Goal: Check status: Check status

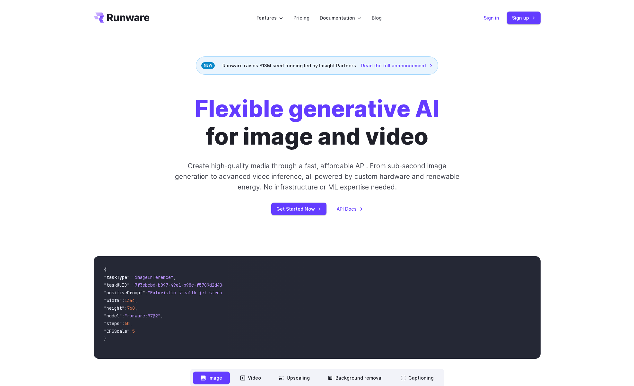
click at [491, 16] on link "Sign in" at bounding box center [491, 17] width 15 height 7
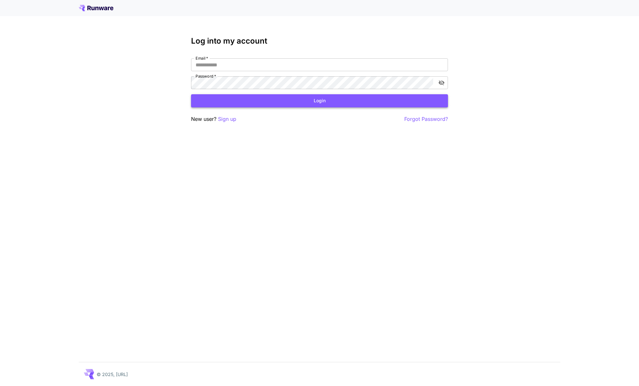
type input "**********"
click at [397, 101] on button "Login" at bounding box center [319, 100] width 257 height 13
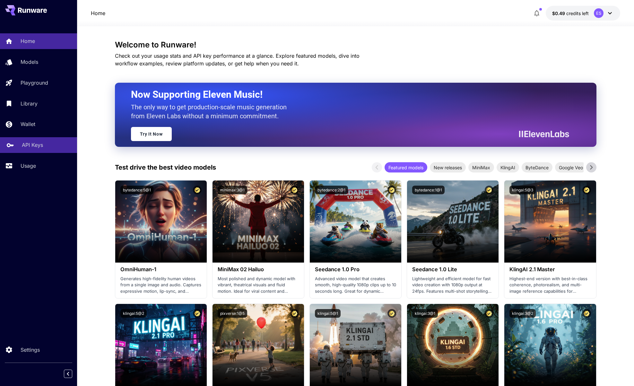
click at [38, 142] on p "API Keys" at bounding box center [32, 145] width 21 height 8
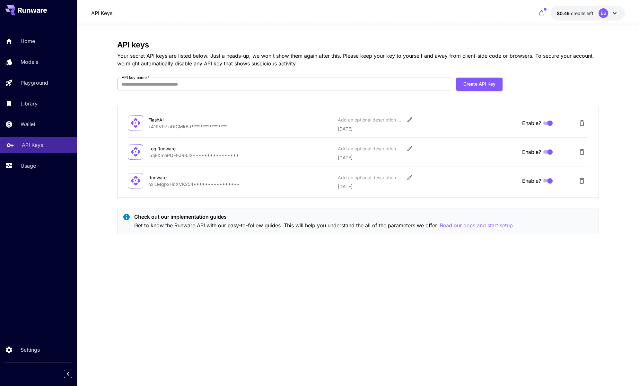
click at [35, 152] on link "API Keys" at bounding box center [38, 145] width 77 height 16
click at [33, 165] on p "Usage" at bounding box center [29, 166] width 15 height 8
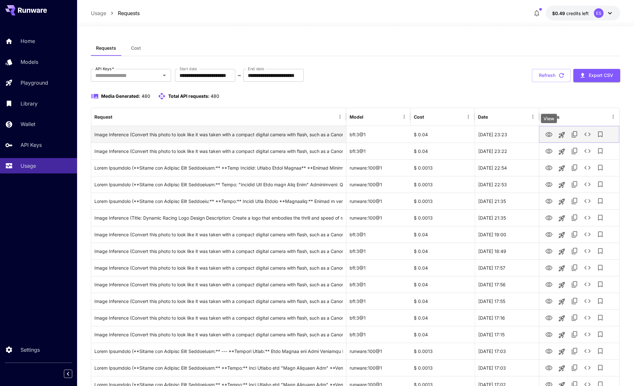
click at [545, 134] on icon "View" at bounding box center [548, 134] width 7 height 5
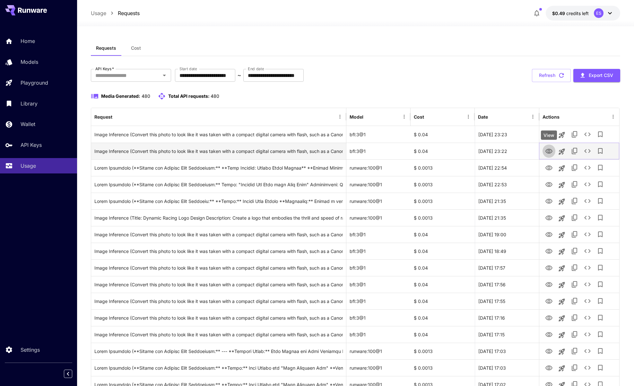
click at [550, 150] on icon "View" at bounding box center [549, 152] width 8 height 8
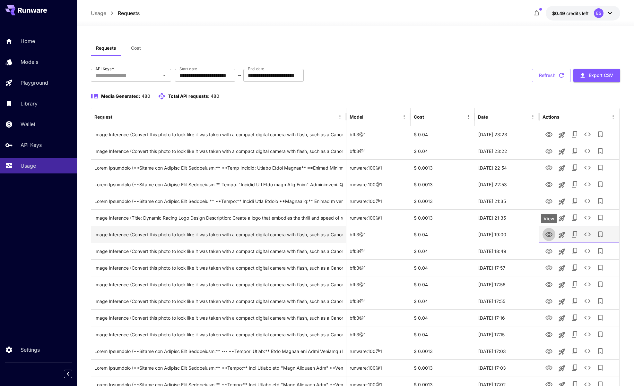
click at [550, 235] on icon "View" at bounding box center [549, 235] width 8 height 8
